Goal: Task Accomplishment & Management: Complete application form

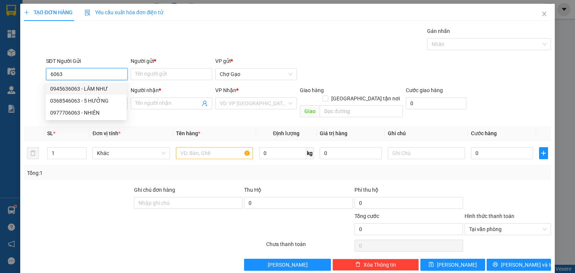
click at [115, 89] on div "0945636063 - LÂM NHƯ" at bounding box center [86, 89] width 72 height 8
type input "0945636063"
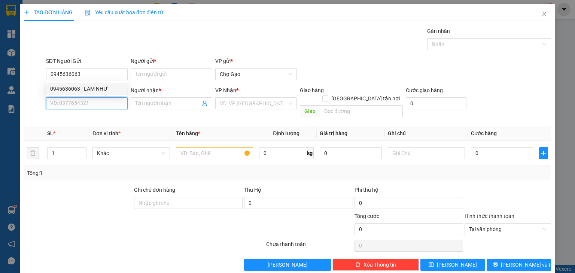
click at [96, 100] on input "SĐT Người Nhận *" at bounding box center [87, 103] width 82 height 12
type input "0903811838"
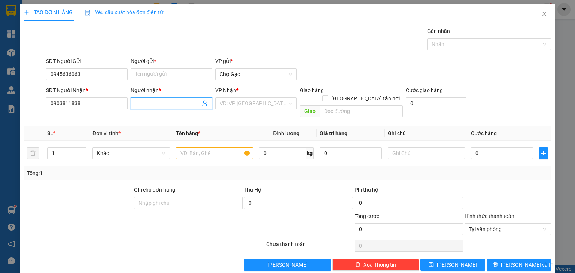
click at [160, 103] on input "Người nhận *" at bounding box center [167, 103] width 65 height 8
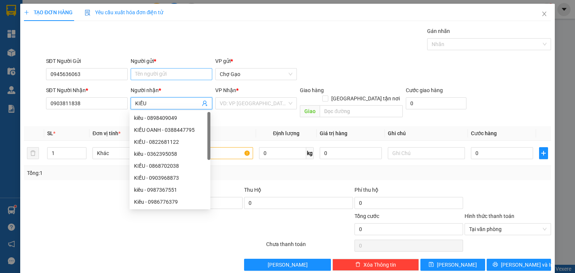
type input "KIỀU"
click at [167, 71] on input "Người gửi *" at bounding box center [172, 74] width 82 height 12
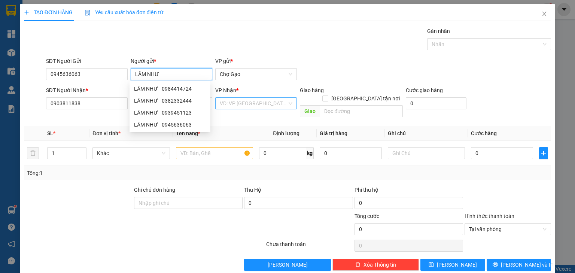
type input "LÂM NHƯ"
drag, startPoint x: 244, startPoint y: 103, endPoint x: 234, endPoint y: 126, distance: 25.5
click at [244, 104] on input "search" at bounding box center [253, 103] width 67 height 11
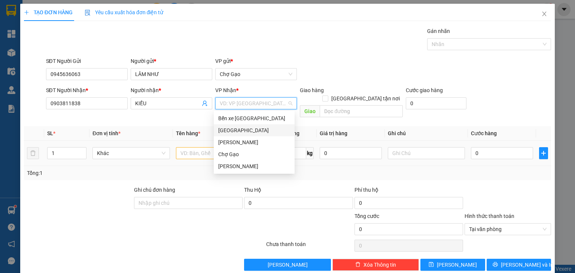
drag, startPoint x: 233, startPoint y: 128, endPoint x: 202, endPoint y: 143, distance: 34.0
click at [231, 132] on div "[GEOGRAPHIC_DATA]" at bounding box center [254, 130] width 72 height 8
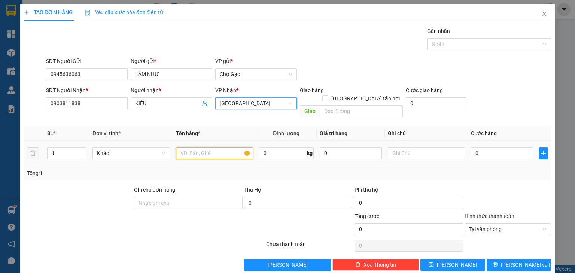
click at [192, 147] on input "text" at bounding box center [214, 153] width 77 height 12
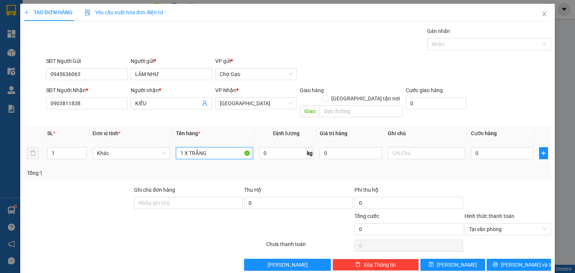
type input "1 X TRẮNG"
click at [490, 151] on div "0" at bounding box center [502, 153] width 62 height 15
drag, startPoint x: 485, startPoint y: 144, endPoint x: 478, endPoint y: 137, distance: 10.3
click at [484, 147] on input "0" at bounding box center [502, 153] width 62 height 12
type input "2"
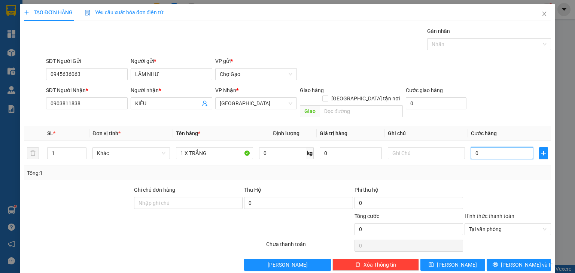
type input "2"
type input "20"
type input "20.000"
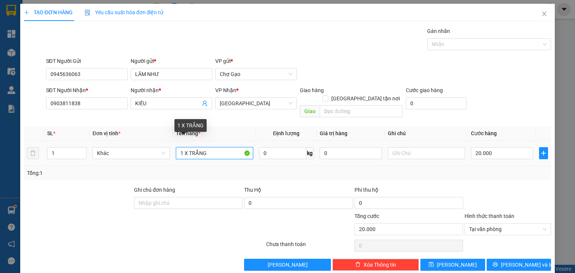
drag, startPoint x: 217, startPoint y: 147, endPoint x: 327, endPoint y: 169, distance: 111.5
click at [217, 147] on input "1 X TRẮNG" at bounding box center [214, 153] width 77 height 12
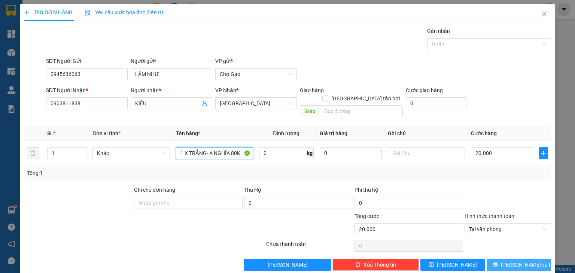
type input "1 X TRẮNG- A NGHĨA 80K"
click at [510, 261] on span "[PERSON_NAME] và In" at bounding box center [527, 265] width 52 height 8
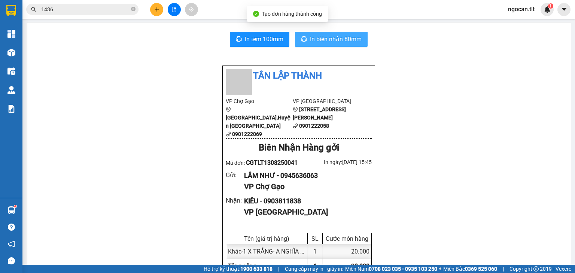
drag, startPoint x: 314, startPoint y: 39, endPoint x: 305, endPoint y: 72, distance: 34.1
click at [314, 40] on span "In biên nhận 80mm" at bounding box center [336, 38] width 52 height 9
click at [81, 11] on input "1436" at bounding box center [85, 9] width 88 height 8
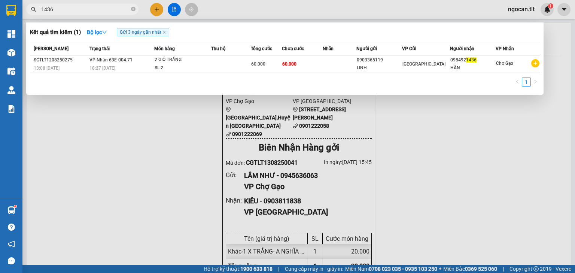
click at [80, 11] on input "1436" at bounding box center [85, 9] width 88 height 8
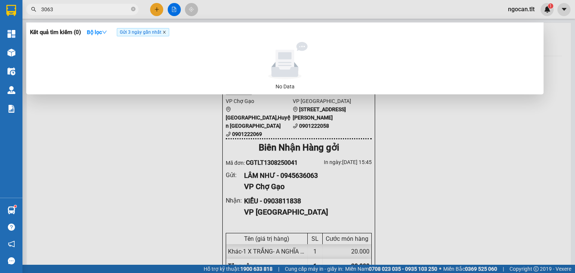
click at [166, 34] on icon "close" at bounding box center [164, 32] width 4 height 4
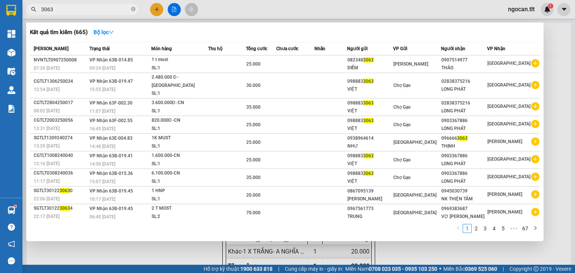
click at [157, 255] on div at bounding box center [287, 136] width 575 height 273
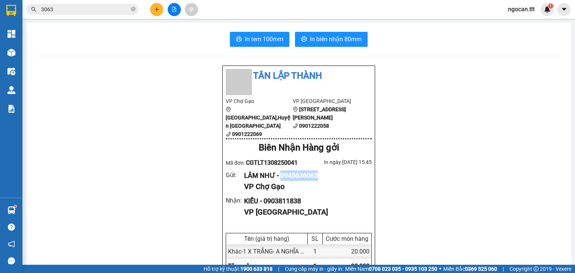
drag, startPoint x: 281, startPoint y: 170, endPoint x: 329, endPoint y: 170, distance: 47.9
click at [329, 170] on div "LÂM NHƯ - 0945636063" at bounding box center [305, 175] width 122 height 10
copy div "0945636063"
click at [72, 13] on span "3063" at bounding box center [82, 9] width 112 height 11
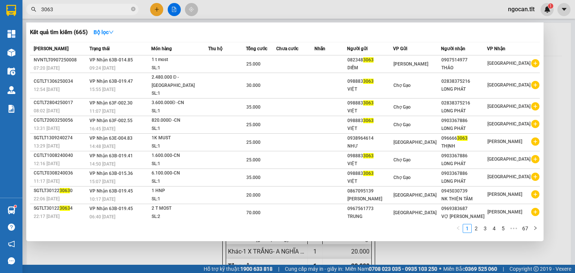
click at [72, 13] on span "3063" at bounding box center [82, 9] width 112 height 11
click at [68, 7] on input "3063" at bounding box center [85, 9] width 88 height 8
paste input "0945636"
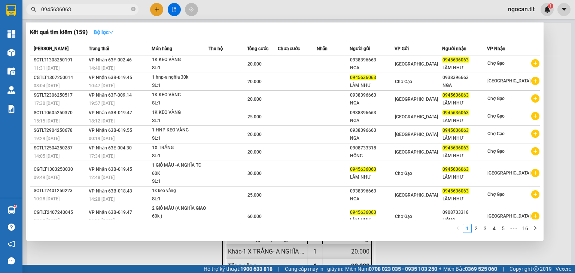
type input "0945636063"
click at [117, 33] on button "Bộ lọc" at bounding box center [104, 32] width 32 height 12
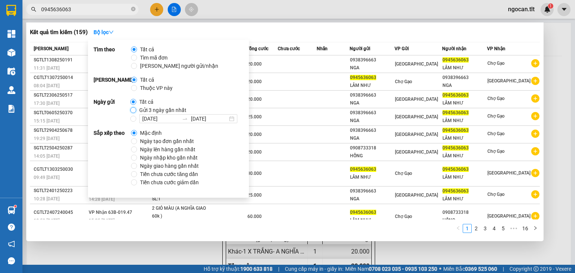
drag, startPoint x: 131, startPoint y: 109, endPoint x: 185, endPoint y: 131, distance: 58.5
click at [131, 109] on input "Gửi 3 ngày gần nhất" at bounding box center [133, 110] width 6 height 6
radio input "true"
radio input "false"
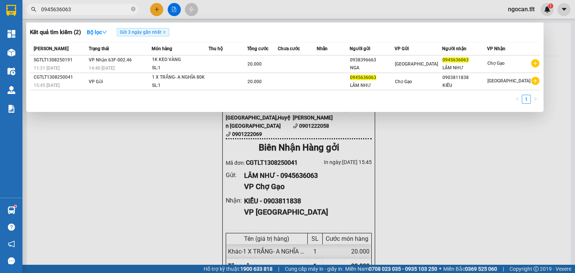
click at [80, 7] on input "0945636063" at bounding box center [85, 9] width 88 height 8
click at [439, 180] on div at bounding box center [287, 136] width 575 height 273
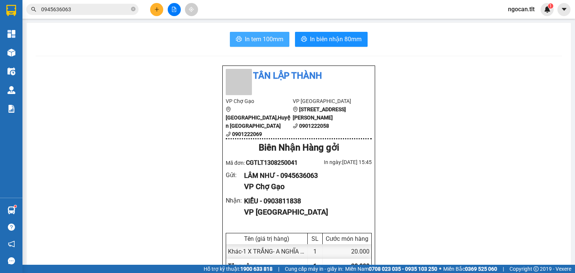
click at [245, 36] on span "In tem 100mm" at bounding box center [264, 38] width 39 height 9
click at [156, 12] on button at bounding box center [156, 9] width 13 height 13
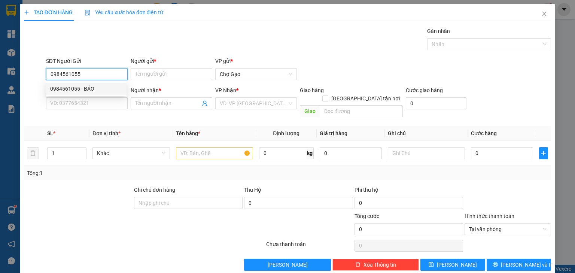
drag, startPoint x: 100, startPoint y: 89, endPoint x: 104, endPoint y: 90, distance: 4.1
click at [99, 89] on div "0984561055 - BẢO" at bounding box center [86, 89] width 72 height 8
type input "0984561055"
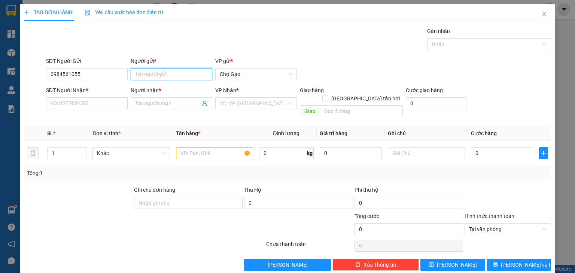
click at [184, 77] on input "Người gửi *" at bounding box center [172, 74] width 82 height 12
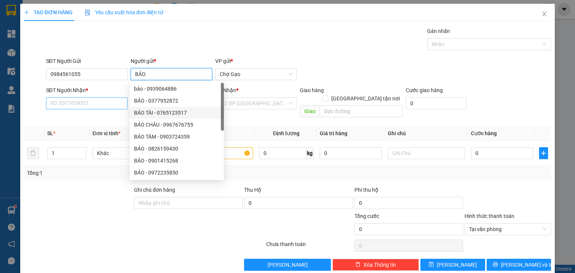
type input "BẢO"
drag, startPoint x: 105, startPoint y: 102, endPoint x: 115, endPoint y: 99, distance: 10.5
click at [105, 102] on input "SĐT Người Nhận *" at bounding box center [87, 103] width 82 height 12
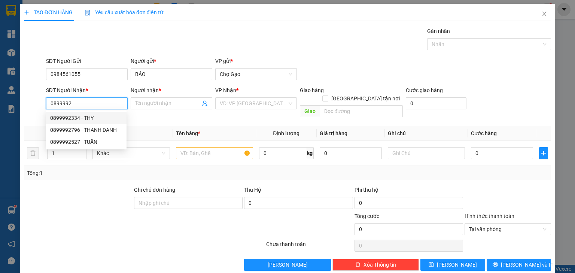
click at [94, 116] on div "0899992334 - THY" at bounding box center [86, 118] width 72 height 8
type input "0899992334"
type input "THY"
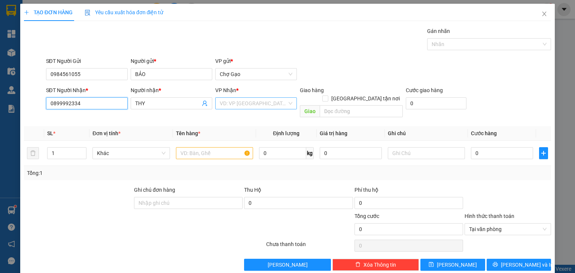
type input "0899992334"
click at [238, 103] on input "search" at bounding box center [253, 103] width 67 height 11
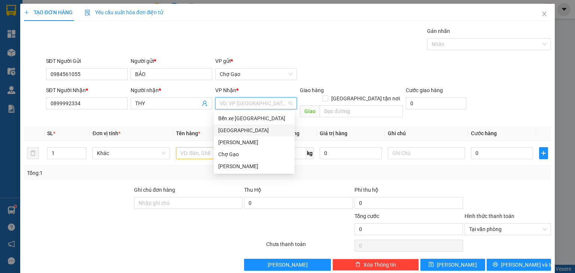
click at [231, 128] on div "[GEOGRAPHIC_DATA]" at bounding box center [254, 130] width 72 height 8
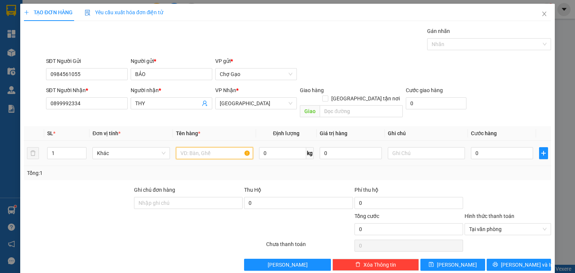
click at [204, 147] on input "text" at bounding box center [214, 153] width 77 height 12
type input "1 TNP"
click at [523, 149] on input "0" at bounding box center [502, 153] width 62 height 12
type input "1"
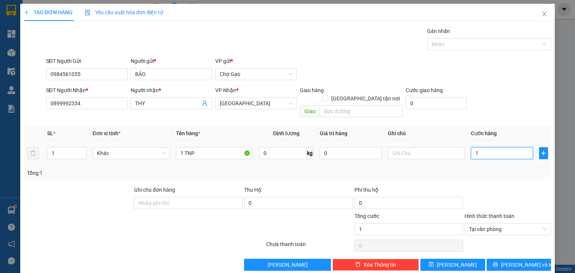
type input "13"
type input "130"
type input "13"
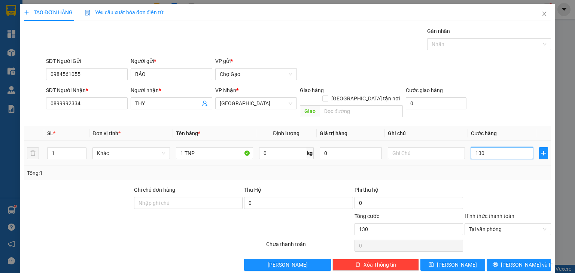
type input "13"
type input "1"
type input "0"
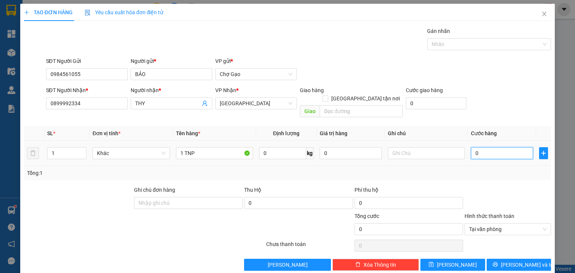
type input "03"
type input "3"
type input "030"
type input "30"
type input "30.000"
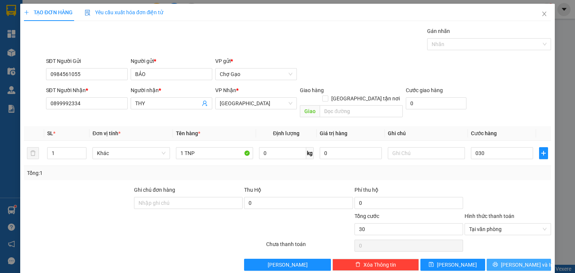
type input "30.000"
click at [497, 259] on button "[PERSON_NAME] và In" at bounding box center [519, 265] width 65 height 12
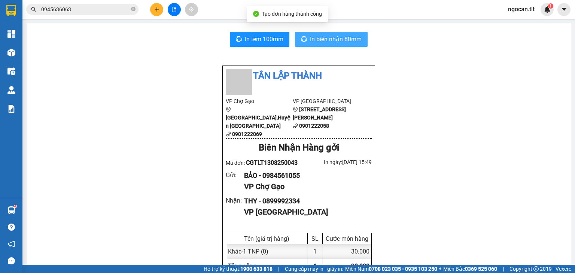
click at [304, 46] on button "In biên nhận 80mm" at bounding box center [331, 39] width 73 height 15
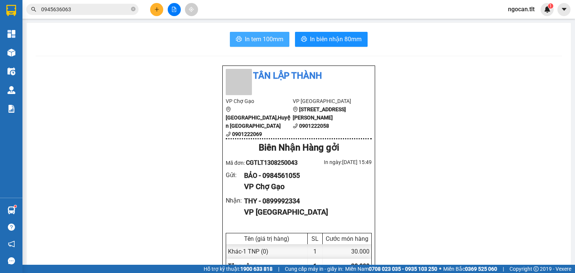
drag, startPoint x: 266, startPoint y: 42, endPoint x: 266, endPoint y: 62, distance: 19.8
click at [266, 43] on span "In tem 100mm" at bounding box center [264, 38] width 39 height 9
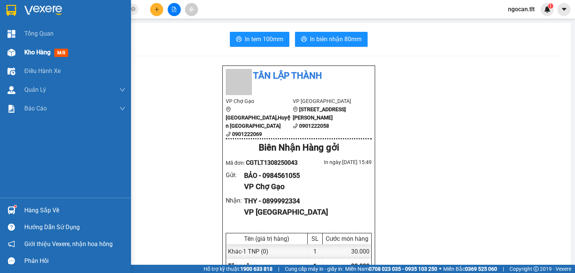
click at [40, 52] on span "Kho hàng" at bounding box center [37, 52] width 26 height 7
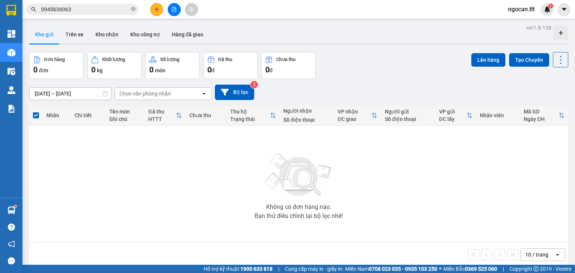
click at [175, 10] on icon "file-add" at bounding box center [173, 9] width 5 height 5
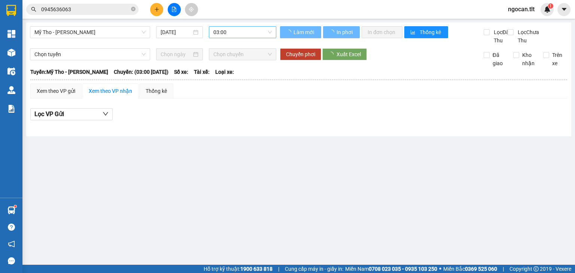
click at [237, 36] on span "03:00" at bounding box center [242, 32] width 59 height 11
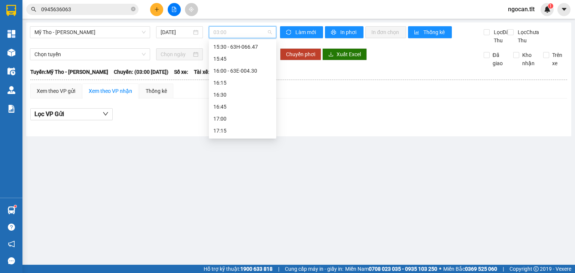
scroll to position [768, 0]
click at [243, 93] on div "16:00 - 63E-004.30" at bounding box center [242, 93] width 58 height 8
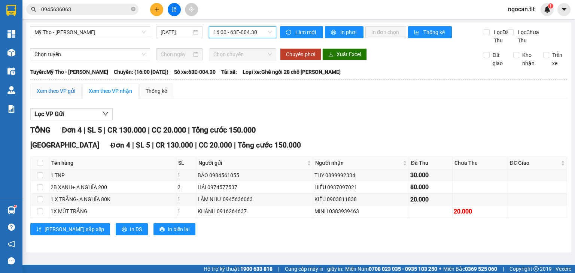
click at [50, 95] on div "Xem theo VP gửi" at bounding box center [56, 91] width 39 height 8
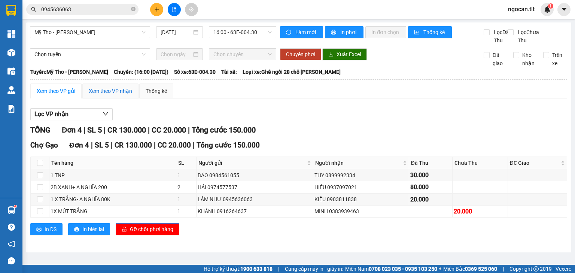
click at [108, 95] on div "Xem theo VP nhận" at bounding box center [110, 91] width 43 height 8
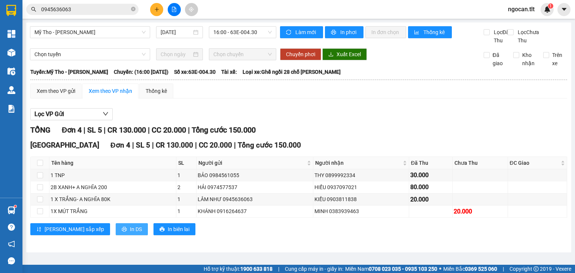
click at [116, 235] on button "In DS" at bounding box center [132, 229] width 32 height 12
click at [54, 94] on div "Xem theo VP gửi" at bounding box center [56, 91] width 39 height 8
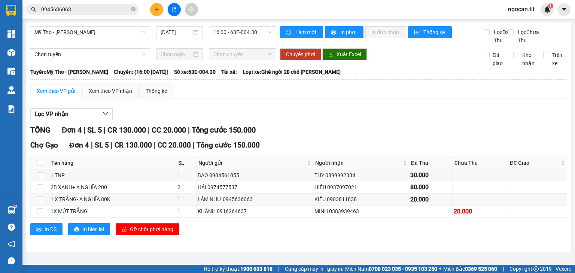
click at [160, 7] on button at bounding box center [156, 9] width 13 height 13
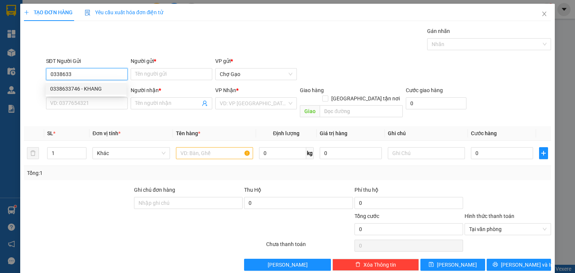
click at [102, 91] on div "0338633746 - KHANG" at bounding box center [86, 89] width 72 height 8
type input "0338633746"
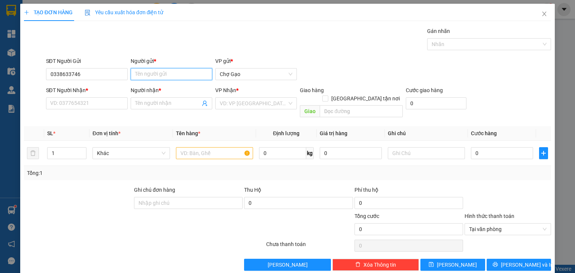
click at [179, 70] on input "Người gửi *" at bounding box center [172, 74] width 82 height 12
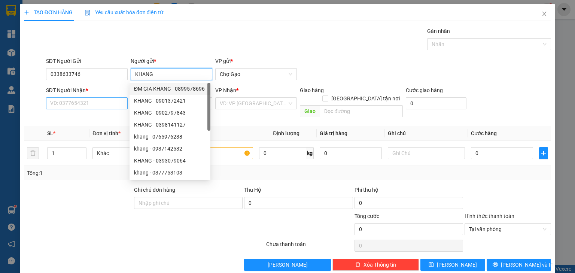
type input "KHANG"
click at [102, 107] on input "SĐT Người Nhận *" at bounding box center [87, 103] width 82 height 12
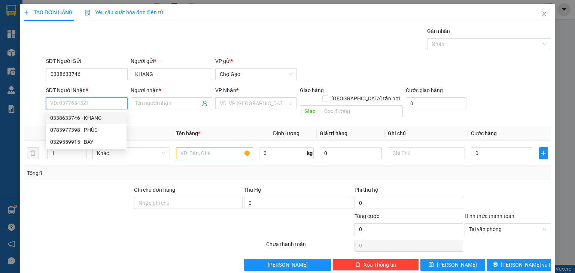
drag, startPoint x: 90, startPoint y: 118, endPoint x: 147, endPoint y: 110, distance: 57.1
click at [93, 118] on div "0338633746 - KHANG" at bounding box center [86, 118] width 72 height 8
type input "0338633746"
type input "KHANG"
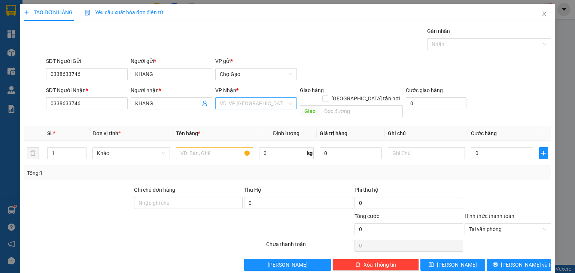
click at [270, 104] on input "search" at bounding box center [253, 103] width 67 height 11
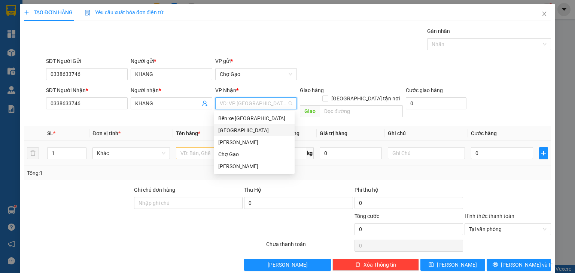
click at [234, 132] on div "[GEOGRAPHIC_DATA]" at bounding box center [254, 130] width 72 height 8
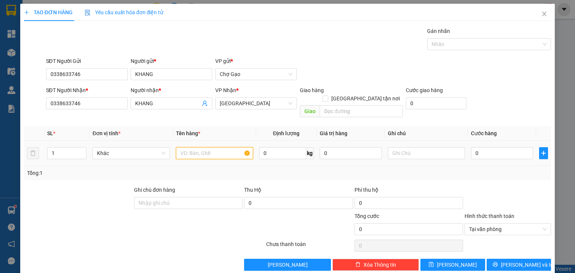
click at [207, 147] on input "text" at bounding box center [214, 153] width 77 height 12
type input "1 VALI HỒNG"
click at [482, 149] on input "0" at bounding box center [502, 153] width 62 height 12
type input "3"
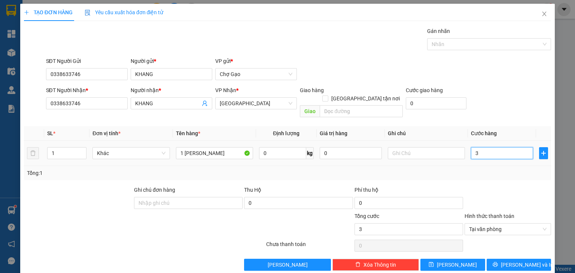
type input "30"
type input "30.000"
click at [499, 259] on button "[PERSON_NAME] và In" at bounding box center [519, 265] width 65 height 12
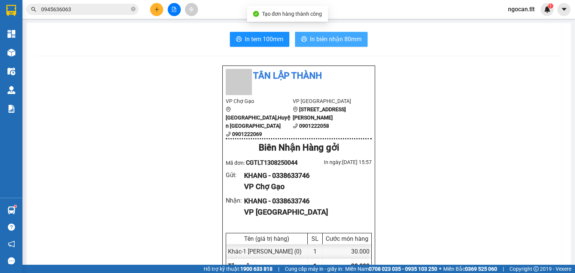
click at [332, 42] on span "In biên nhận 80mm" at bounding box center [336, 38] width 52 height 9
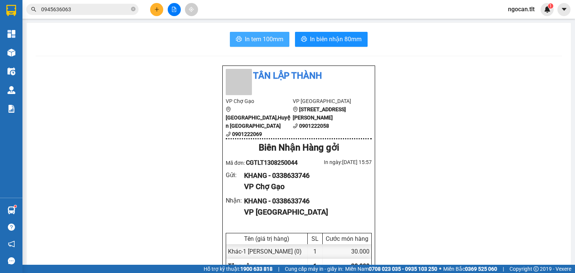
drag, startPoint x: 262, startPoint y: 36, endPoint x: 280, endPoint y: 75, distance: 42.7
click at [262, 38] on span "In tem 100mm" at bounding box center [264, 38] width 39 height 9
click at [88, 7] on input "0945636063" at bounding box center [85, 9] width 88 height 8
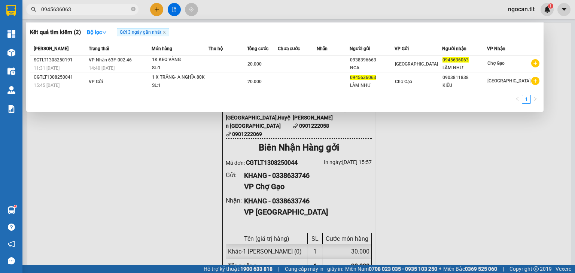
click at [88, 9] on input "0945636063" at bounding box center [85, 9] width 88 height 8
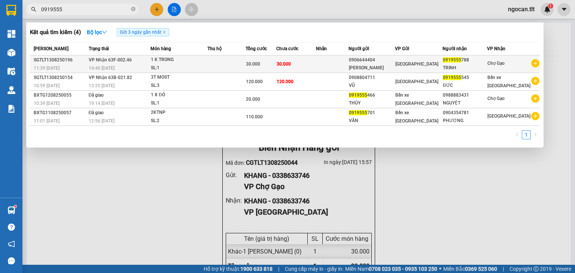
type input "0919555"
click at [316, 57] on td "30.000" at bounding box center [296, 64] width 40 height 18
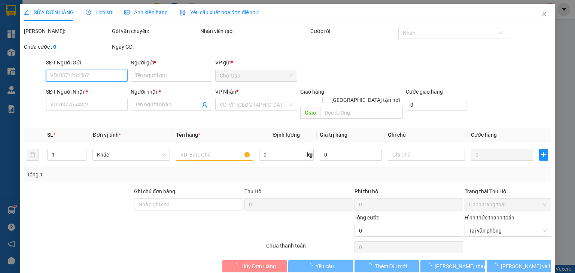
type input "0906644404"
type input "Bảo Châu"
type input "0919555788"
type input "TRINH"
type input "30.000"
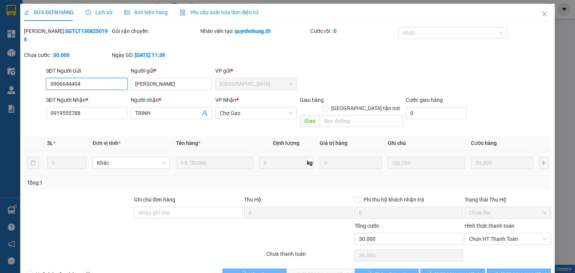
scroll to position [5, 0]
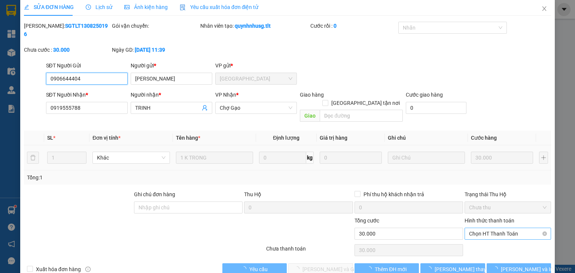
click at [499, 228] on span "Chọn HT Thanh Toán" at bounding box center [507, 233] width 77 height 11
click at [489, 228] on div "Tại văn phòng" at bounding box center [503, 232] width 77 height 8
type input "0"
click at [311, 265] on span "[PERSON_NAME] và Giao hàng" at bounding box center [338, 269] width 72 height 8
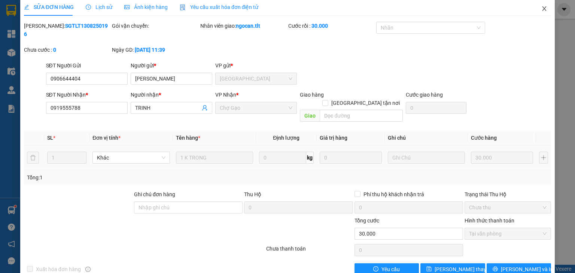
click at [541, 10] on icon "close" at bounding box center [544, 9] width 6 height 6
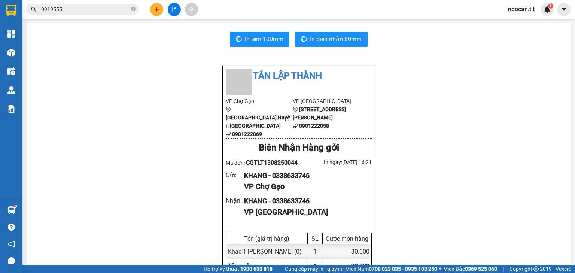
click at [84, 9] on input "0919555" at bounding box center [85, 9] width 88 height 8
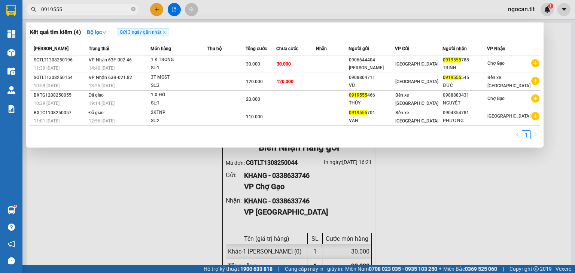
click at [84, 9] on input "0919555" at bounding box center [85, 9] width 88 height 8
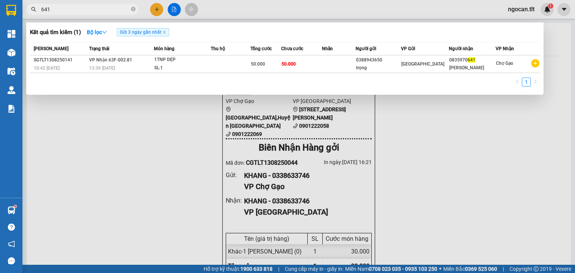
type input "641"
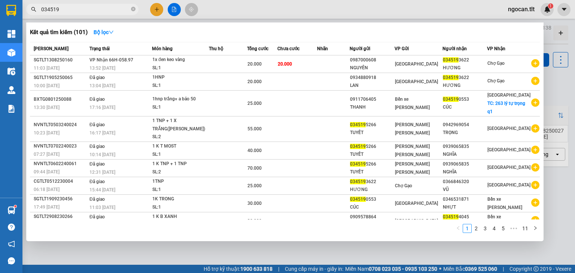
click at [282, 256] on div at bounding box center [287, 136] width 575 height 273
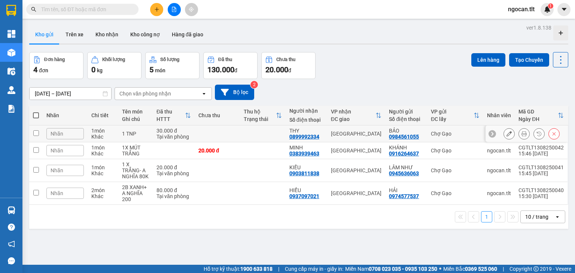
drag, startPoint x: 217, startPoint y: 130, endPoint x: 219, endPoint y: 144, distance: 14.3
click at [218, 130] on td at bounding box center [217, 133] width 45 height 17
checkbox input "true"
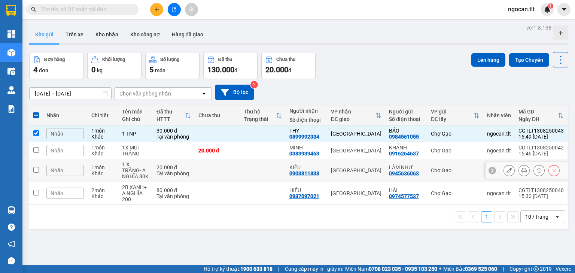
click at [223, 161] on td at bounding box center [217, 170] width 45 height 23
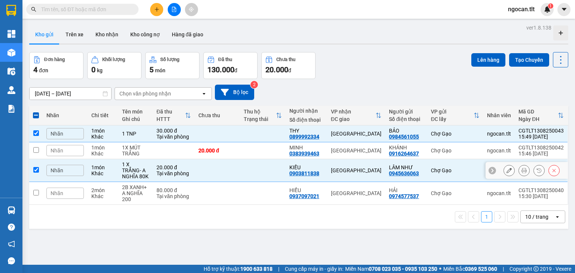
click at [225, 168] on td at bounding box center [217, 170] width 45 height 23
checkbox input "false"
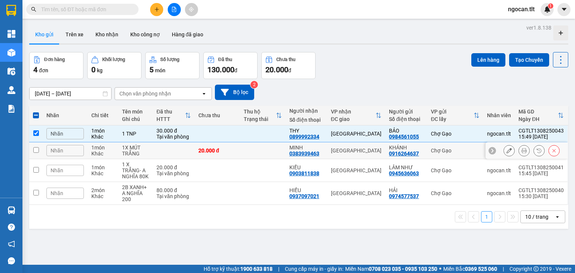
click at [245, 147] on td at bounding box center [262, 150] width 45 height 17
checkbox input "true"
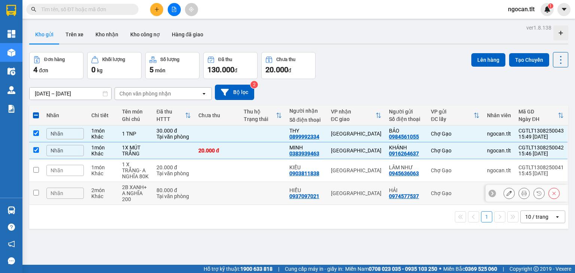
drag, startPoint x: 243, startPoint y: 185, endPoint x: 244, endPoint y: 189, distance: 4.3
click at [243, 185] on td at bounding box center [262, 193] width 45 height 23
checkbox input "true"
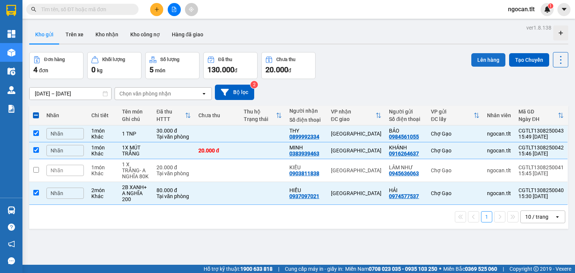
click at [483, 58] on button "Lên hàng" at bounding box center [488, 59] width 34 height 13
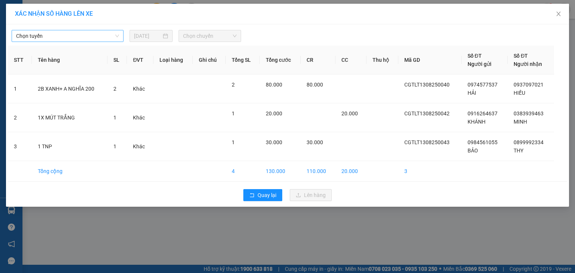
click at [80, 32] on span "Chọn tuyến" at bounding box center [67, 35] width 103 height 11
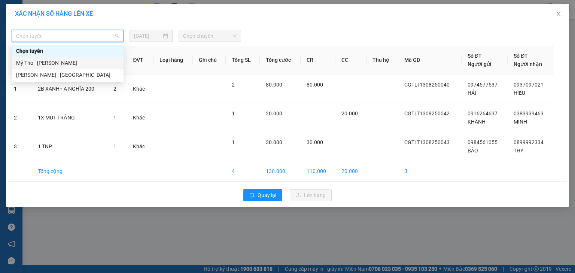
click at [60, 63] on div "Mỹ Tho - [PERSON_NAME]" at bounding box center [67, 63] width 103 height 8
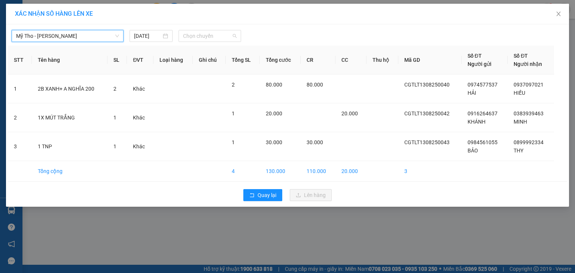
drag, startPoint x: 221, startPoint y: 35, endPoint x: 246, endPoint y: 38, distance: 24.9
click at [245, 37] on div "Mỹ Tho - [PERSON_NAME][GEOGRAPHIC_DATA] [DATE] Chọn chuyến" at bounding box center [287, 34] width 559 height 16
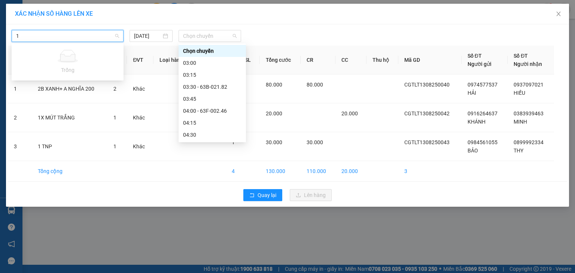
type input "16"
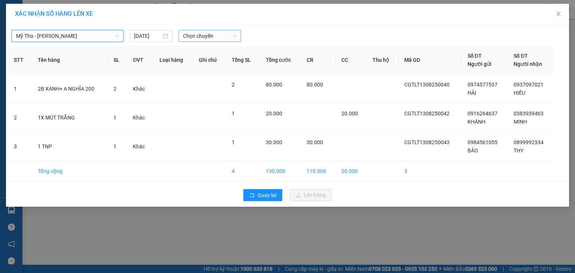
click at [197, 33] on span "Chọn chuyến" at bounding box center [210, 35] width 54 height 11
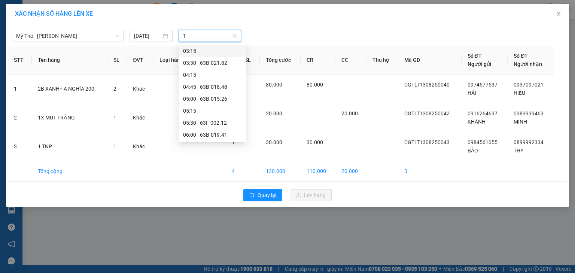
type input "16"
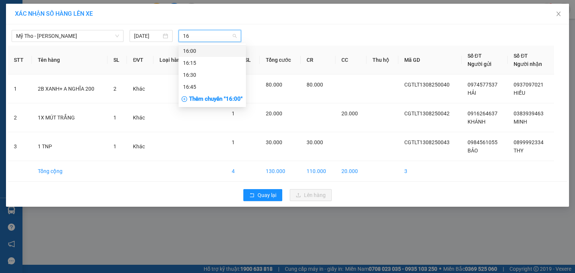
click at [197, 45] on div "16:00" at bounding box center [212, 51] width 67 height 12
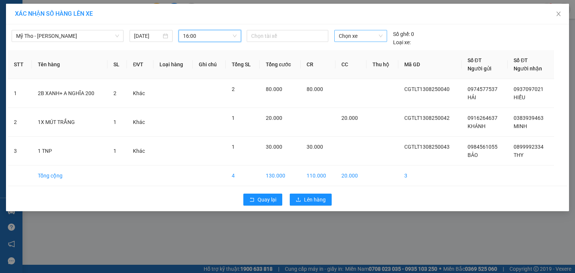
click at [351, 32] on span "Chọn xe" at bounding box center [360, 35] width 43 height 11
type input "430"
click at [368, 49] on div "63E-004.30" at bounding box center [360, 51] width 43 height 8
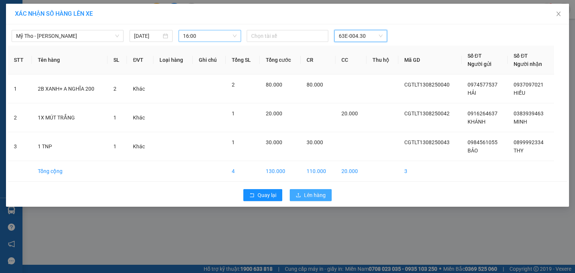
click at [320, 195] on span "Lên hàng" at bounding box center [315, 195] width 22 height 8
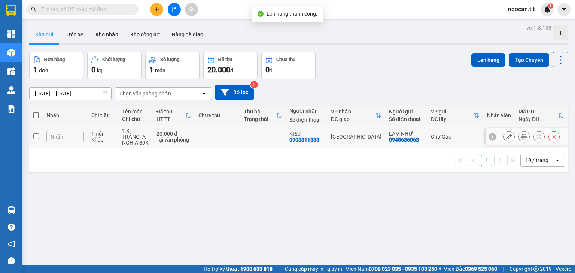
click at [202, 135] on td at bounding box center [217, 136] width 45 height 23
checkbox input "true"
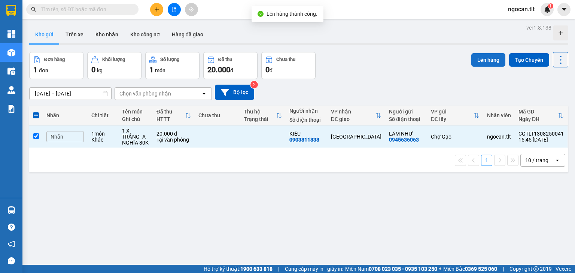
click at [485, 63] on button "Lên hàng" at bounding box center [488, 59] width 34 height 13
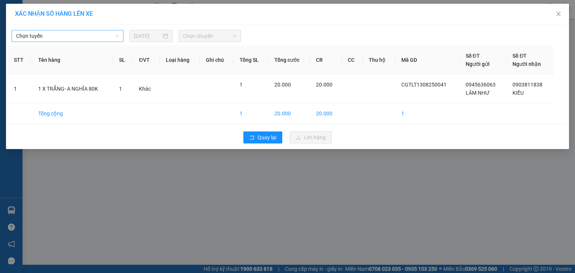
click at [61, 35] on span "Chọn tuyến" at bounding box center [67, 35] width 103 height 11
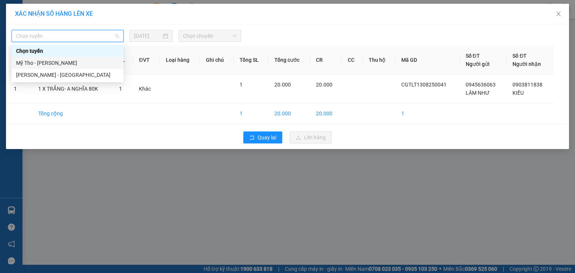
click at [58, 64] on div "Mỹ Tho - [PERSON_NAME]" at bounding box center [67, 63] width 103 height 8
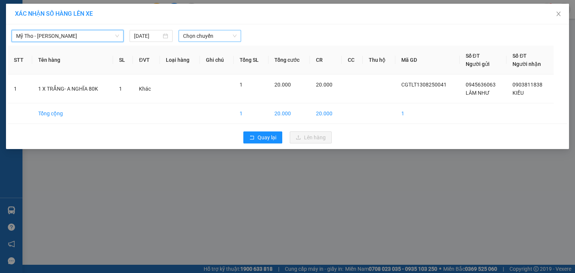
drag, startPoint x: 218, startPoint y: 36, endPoint x: 214, endPoint y: 41, distance: 6.4
click at [218, 36] on span "Chọn chuyến" at bounding box center [210, 35] width 54 height 11
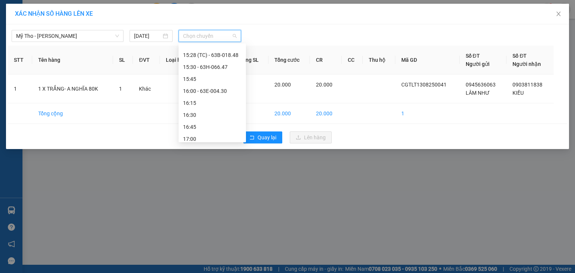
scroll to position [768, 0]
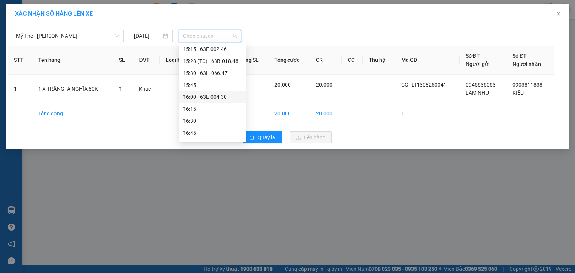
click at [201, 97] on div "16:00 - 63E-004.30" at bounding box center [212, 97] width 58 height 8
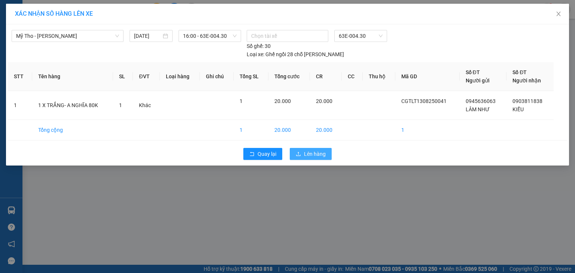
drag, startPoint x: 310, startPoint y: 141, endPoint x: 304, endPoint y: 143, distance: 5.6
click at [310, 150] on span "Lên hàng" at bounding box center [315, 154] width 22 height 8
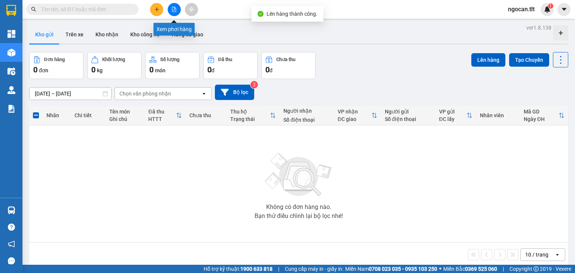
click at [174, 13] on button at bounding box center [174, 9] width 13 height 13
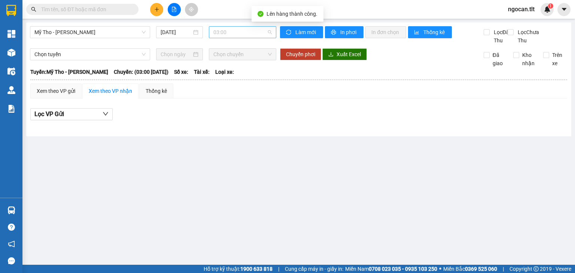
click at [235, 31] on span "03:00" at bounding box center [242, 32] width 59 height 11
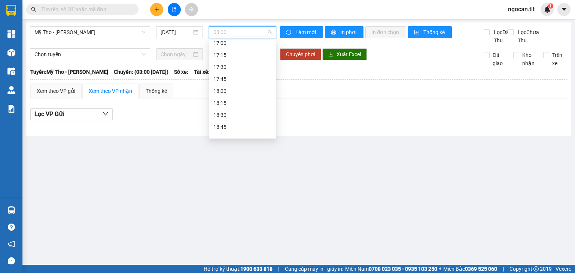
scroll to position [796, 0]
click at [244, 62] on div "16:00 - 63E-004.30" at bounding box center [242, 65] width 58 height 8
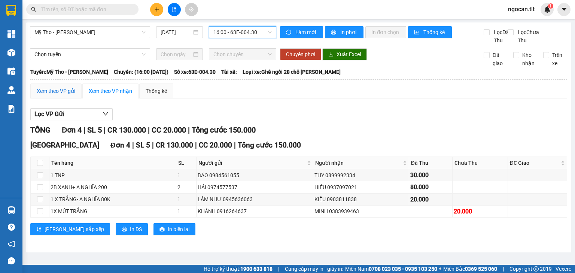
click at [44, 95] on div "Xem theo VP gửi" at bounding box center [56, 91] width 39 height 8
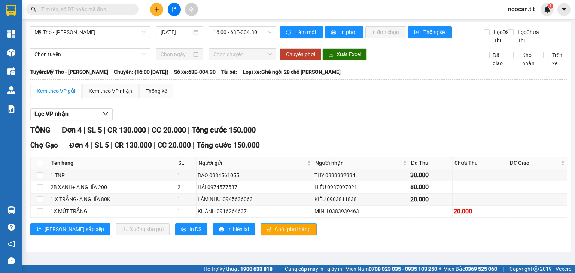
click at [275, 233] on span "Chốt phơi hàng" at bounding box center [293, 229] width 36 height 8
drag, startPoint x: 102, startPoint y: 100, endPoint x: 98, endPoint y: 118, distance: 18.4
click at [102, 95] on div "Xem theo VP nhận" at bounding box center [110, 91] width 43 height 8
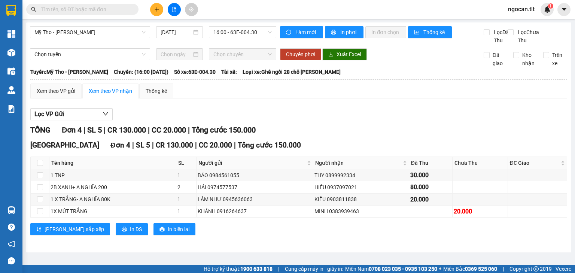
click at [73, 13] on input "text" at bounding box center [85, 9] width 88 height 8
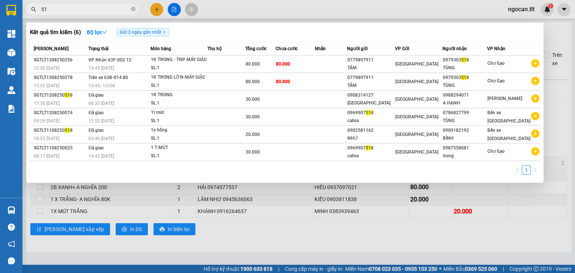
type input "5"
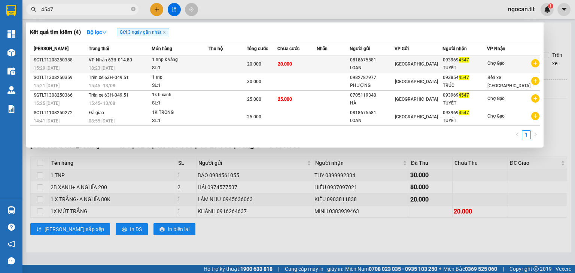
type input "4547"
click at [339, 63] on td at bounding box center [333, 64] width 33 height 18
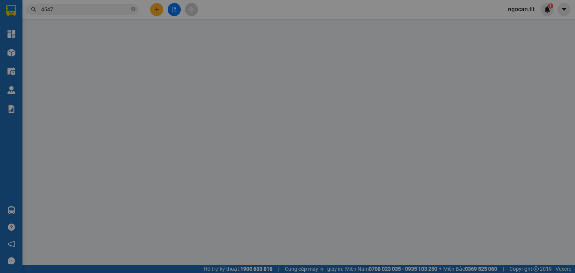
scroll to position [1, 0]
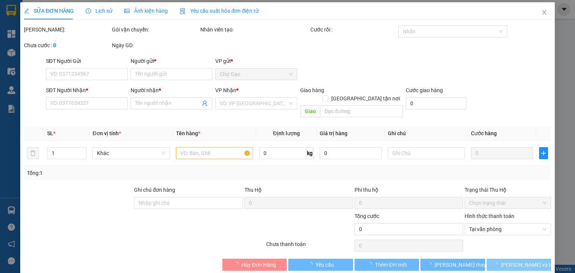
type input "0818675581"
type input "LOAN"
type input "0939694547"
type input "TUYẾT"
type input "20.000"
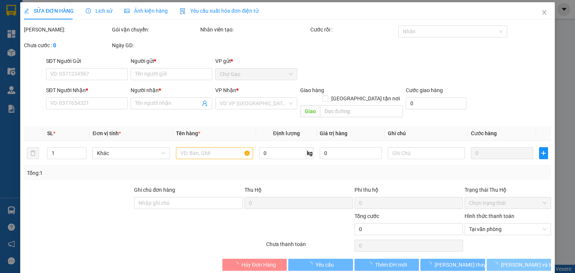
type input "20.000"
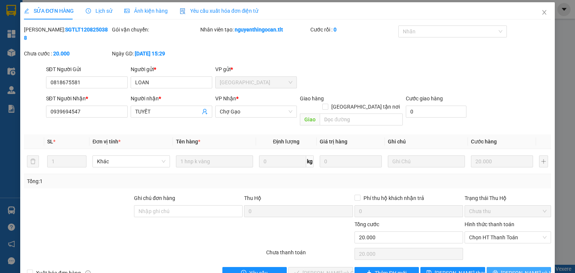
click at [532, 267] on button "[PERSON_NAME] và In" at bounding box center [519, 273] width 65 height 12
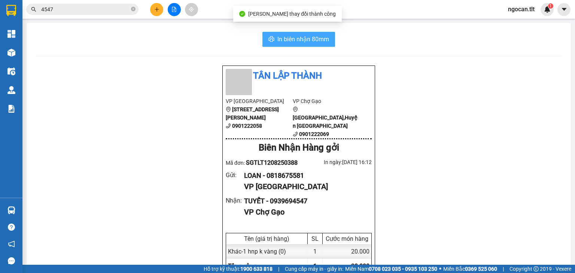
click at [315, 40] on span "In biên nhận 80mm" at bounding box center [303, 38] width 52 height 9
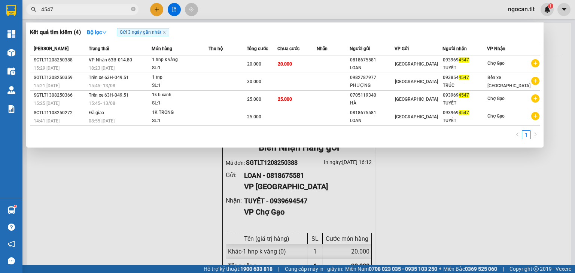
click at [62, 6] on input "4547" at bounding box center [85, 9] width 88 height 8
click at [60, 10] on input "4547" at bounding box center [85, 9] width 88 height 8
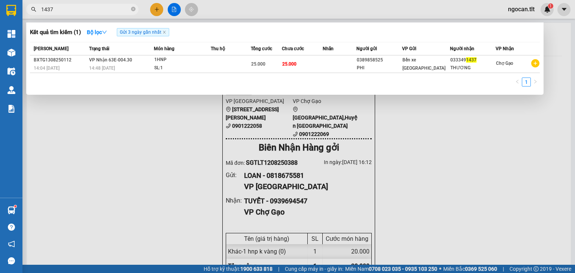
click at [72, 11] on input "1437" at bounding box center [85, 9] width 88 height 8
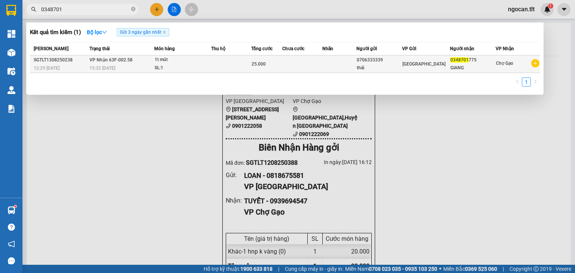
type input "0348701"
click at [305, 62] on td at bounding box center [302, 64] width 40 height 18
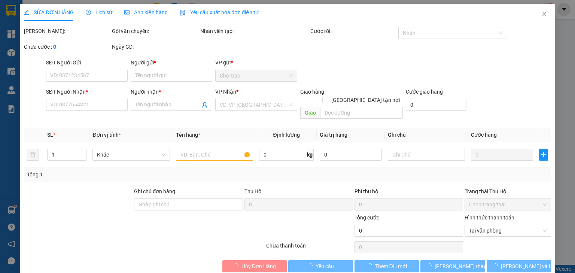
type input "0706333339"
type input "thái"
type input "0348701775"
type input "GIANG"
type input "25.000"
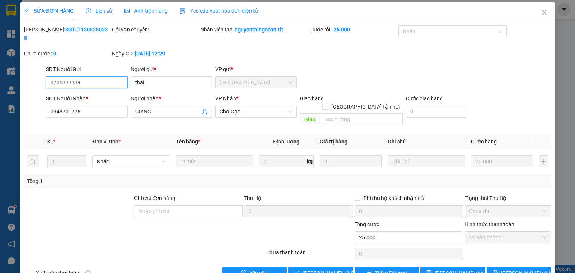
scroll to position [5, 0]
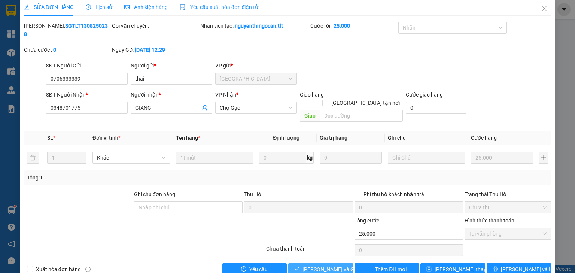
click at [320, 265] on span "[PERSON_NAME] và Giao hàng" at bounding box center [338, 269] width 72 height 8
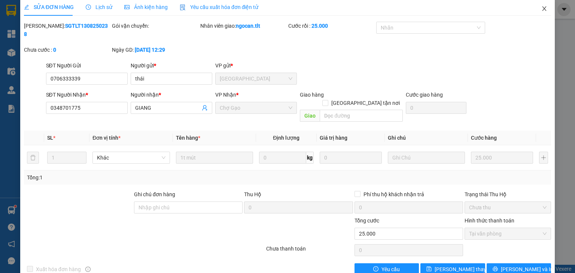
click at [542, 7] on icon "close" at bounding box center [544, 8] width 4 height 4
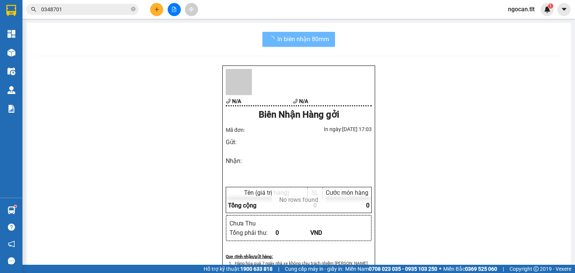
click at [76, 6] on input "0348701" at bounding box center [85, 9] width 88 height 8
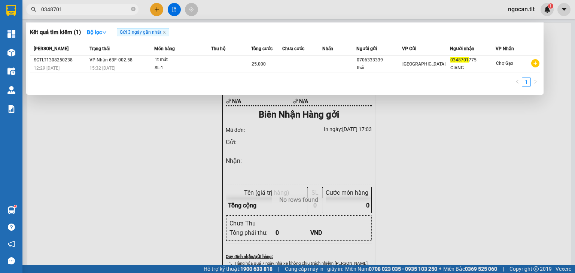
click at [76, 5] on input "0348701" at bounding box center [85, 9] width 88 height 8
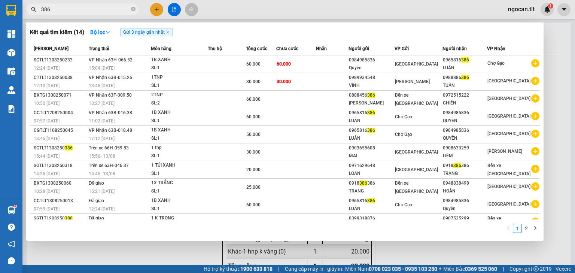
click at [54, 6] on input "386" at bounding box center [85, 9] width 88 height 8
click at [54, 5] on input "386" at bounding box center [85, 9] width 88 height 8
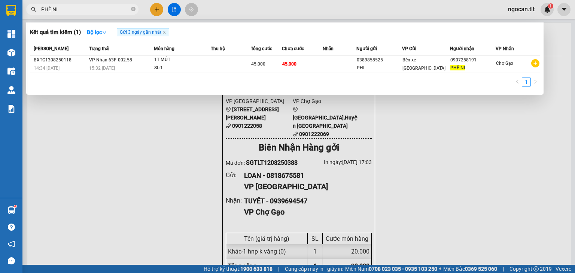
type input "PHÊ NI"
